Goal: Task Accomplishment & Management: Use online tool/utility

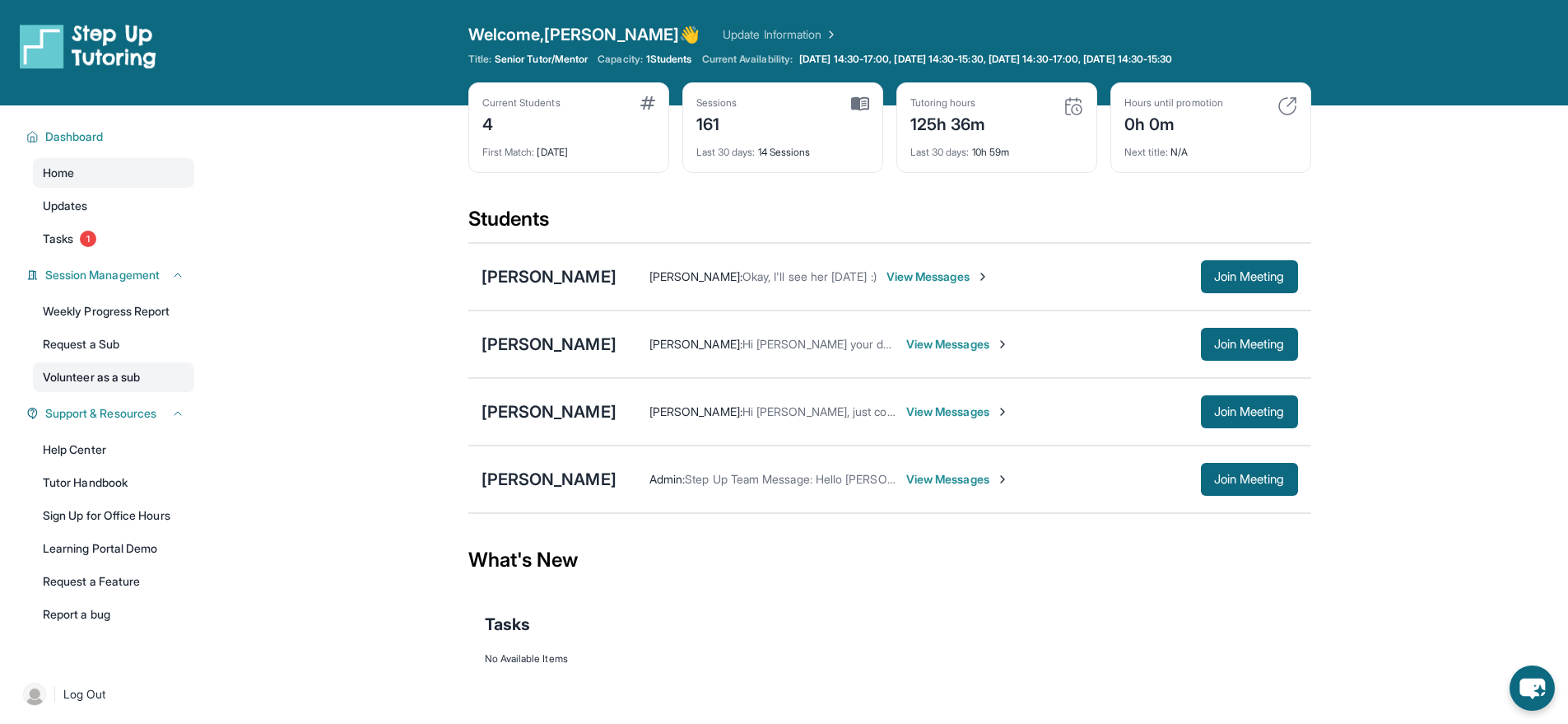
click at [97, 368] on link "Volunteer as a sub" at bounding box center [113, 377] width 161 height 30
click at [83, 377] on link "Volunteer as a sub" at bounding box center [113, 377] width 161 height 30
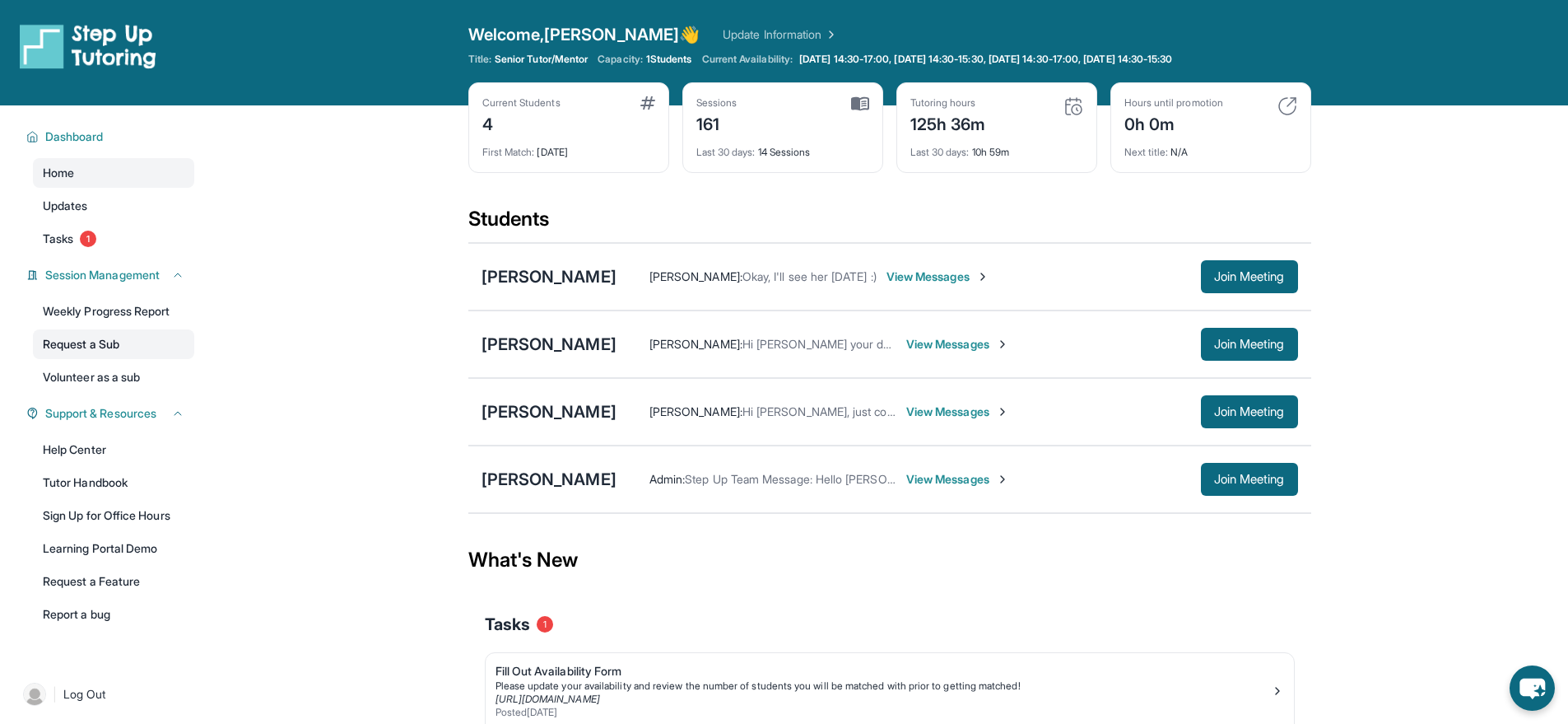
click at [39, 346] on link "Request a Sub" at bounding box center [113, 344] width 161 height 30
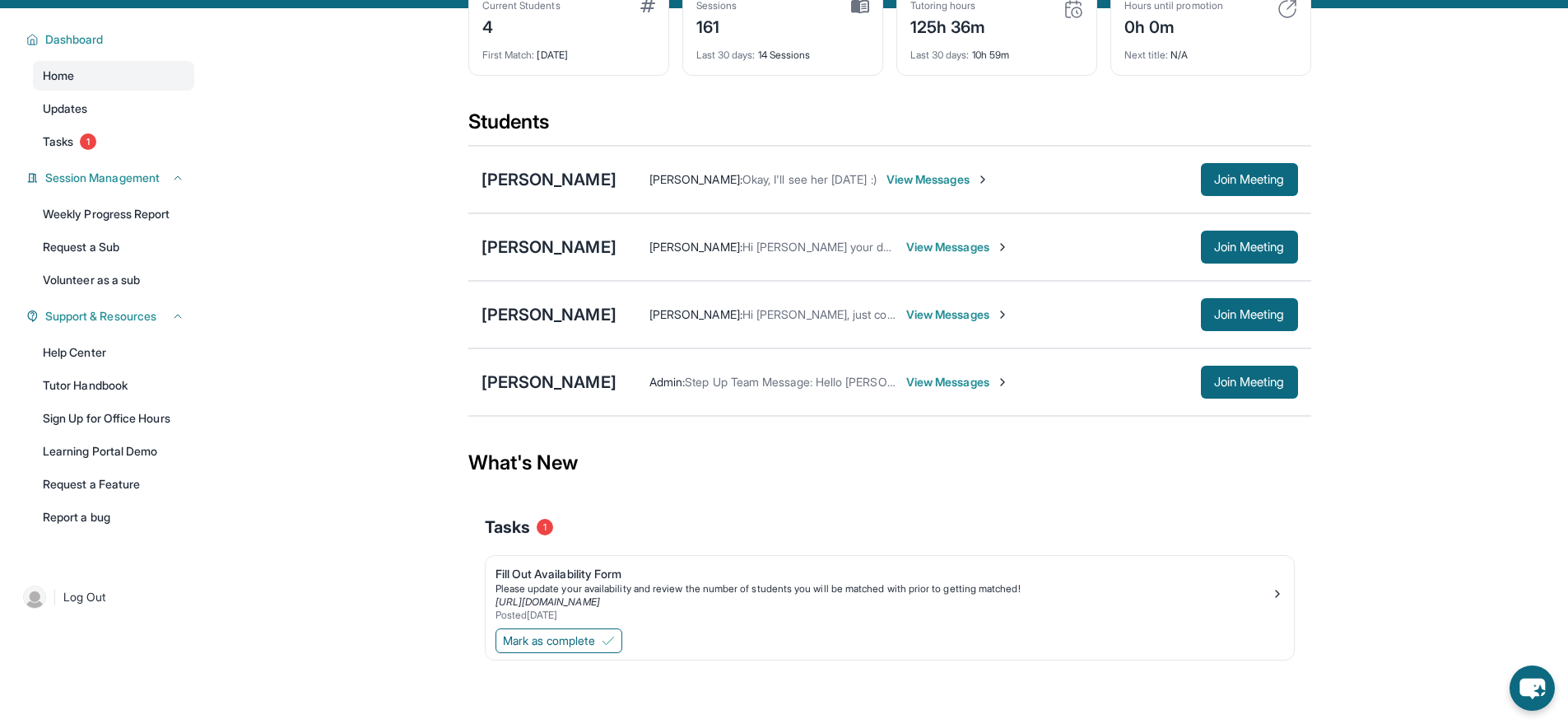
scroll to position [105, 0]
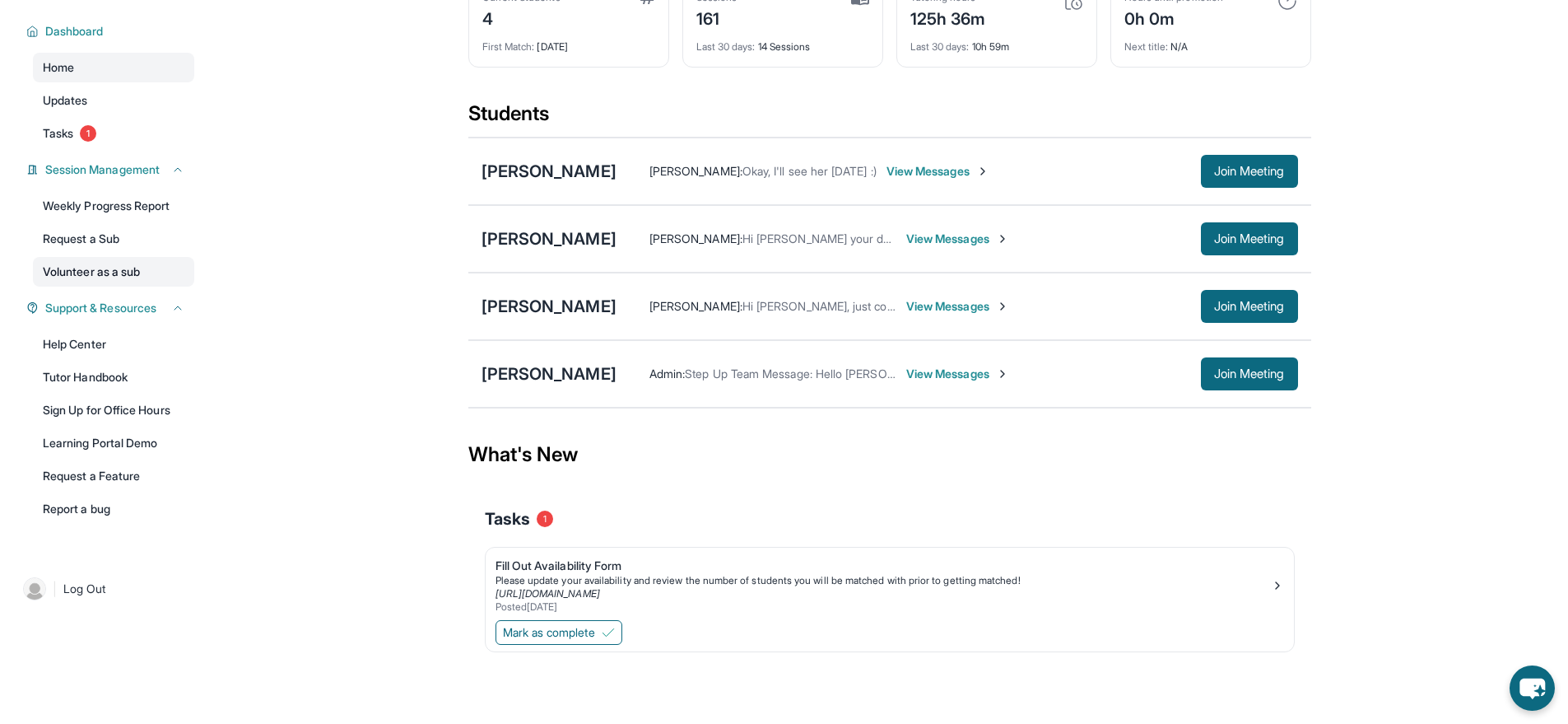
click at [104, 262] on link "Volunteer as a sub" at bounding box center [113, 272] width 161 height 30
